Goal: Task Accomplishment & Management: Manage account settings

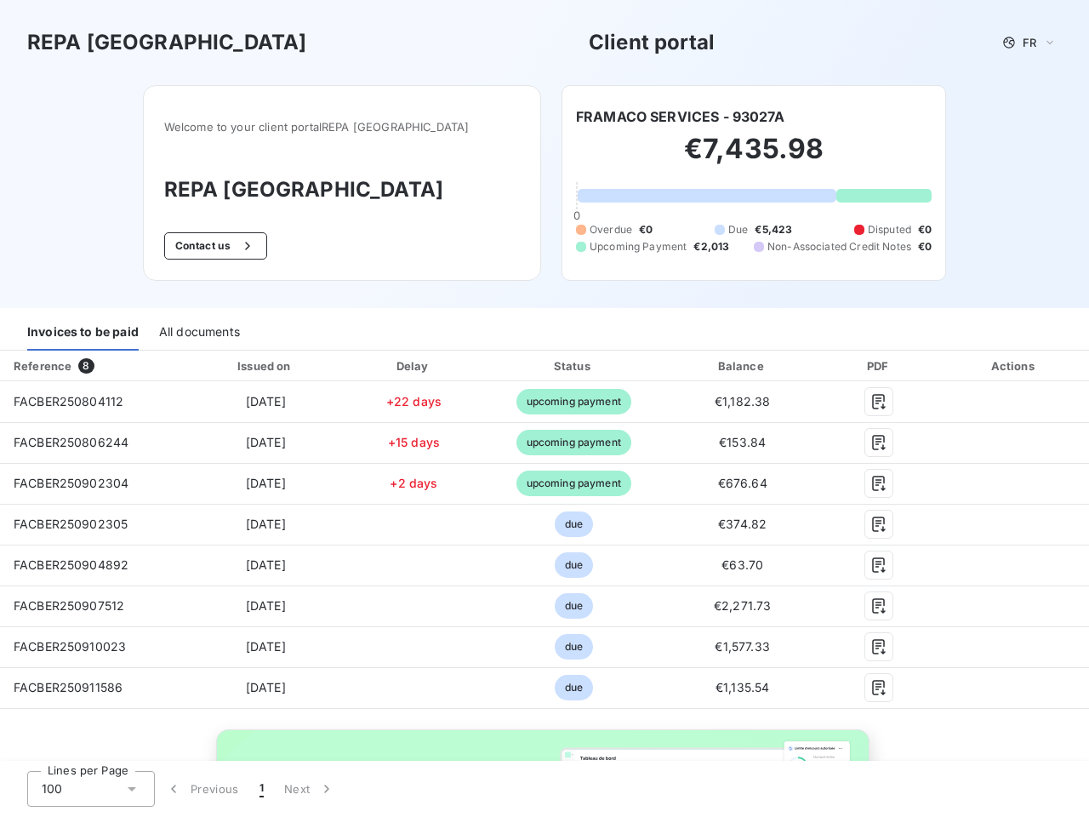
click at [1022, 43] on span "FR" at bounding box center [1029, 43] width 14 height 14
click at [245, 253] on button "Contact us" at bounding box center [215, 245] width 103 height 27
click at [83, 339] on div "Invoices to be paid" at bounding box center [82, 333] width 111 height 36
click at [198, 339] on div "All documents" at bounding box center [199, 333] width 81 height 36
click at [262, 350] on div "Invoices to be paid All documents" at bounding box center [544, 333] width 1089 height 36
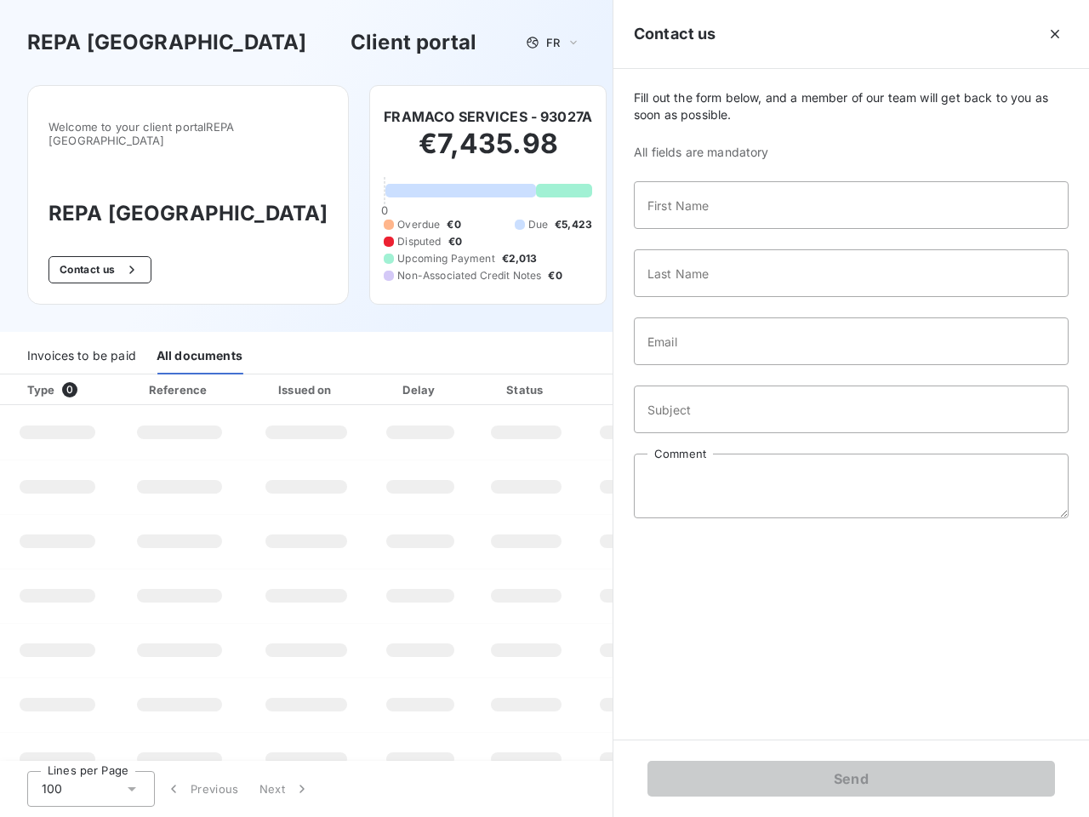
click at [408, 373] on div "Invoices to be paid All documents" at bounding box center [306, 357] width 612 height 36
